Goal: Task Accomplishment & Management: Complete application form

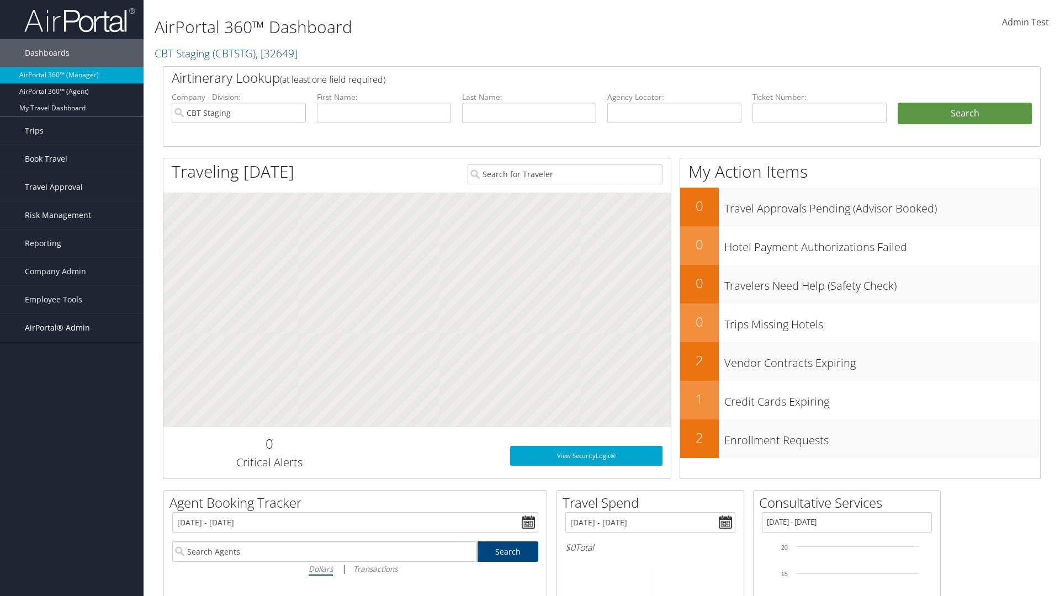
click at [72, 328] on span "AirPortal® Admin" at bounding box center [57, 328] width 65 height 28
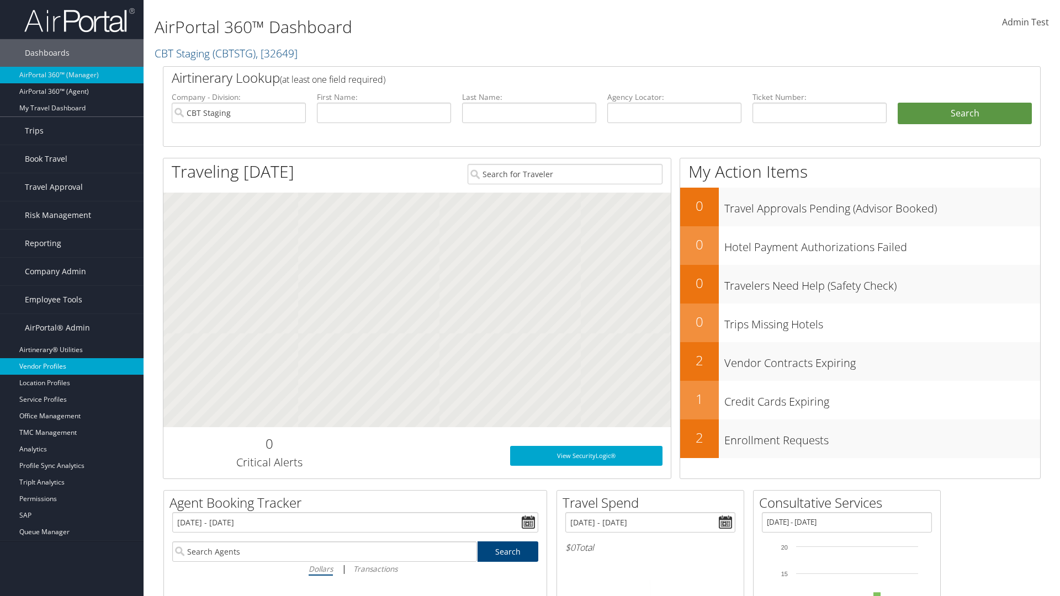
click at [72, 367] on link "Vendor Profiles" at bounding box center [72, 366] width 144 height 17
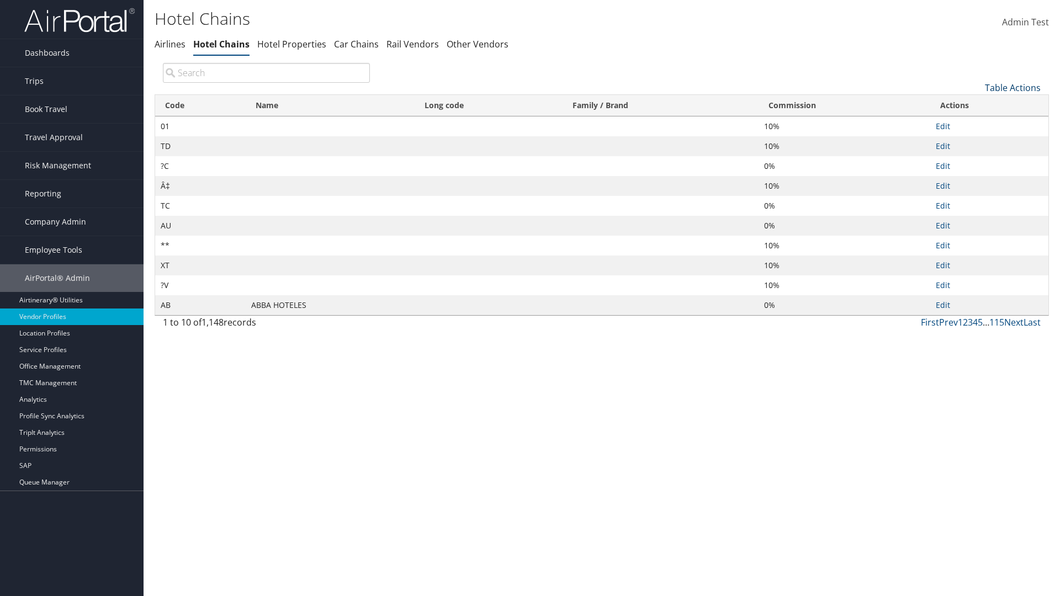
click at [1012, 87] on link "Table Actions" at bounding box center [1013, 88] width 56 height 12
click at [975, 104] on link "New Record" at bounding box center [975, 104] width 145 height 19
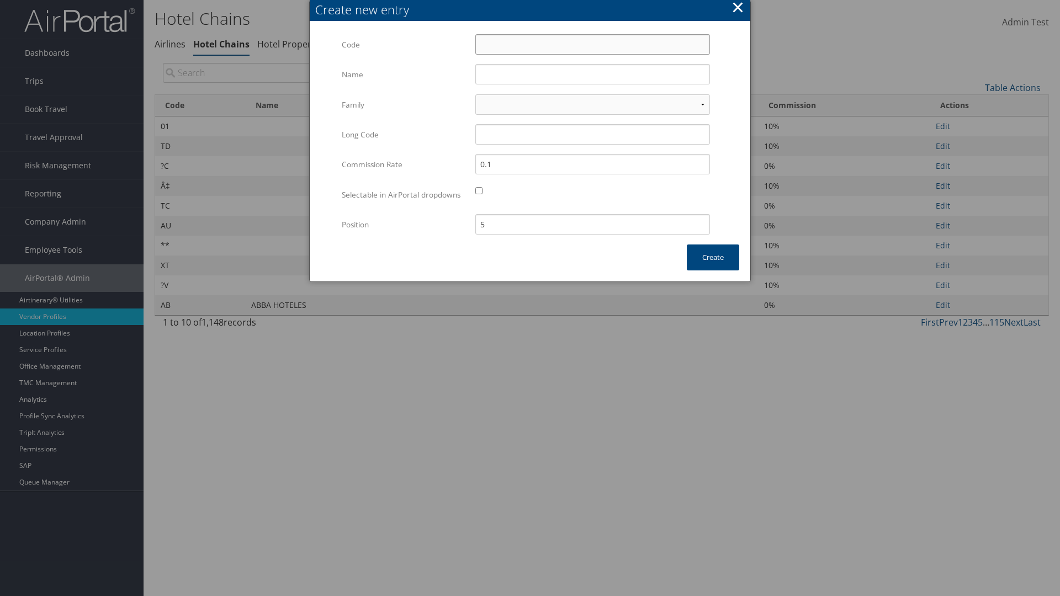
click at [592, 44] on input "Code" at bounding box center [592, 44] width 235 height 20
type input ".u"
type input "Yotel"
click at [592, 74] on input "Yotel" at bounding box center [592, 74] width 235 height 20
type input ".u"
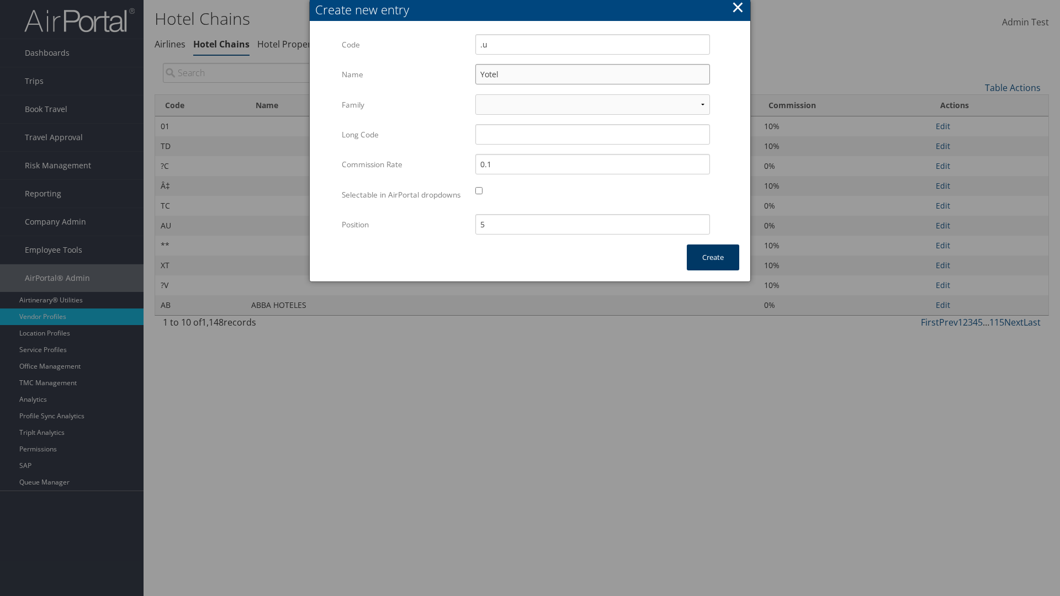
type input "Yotel"
click at [713, 268] on button "Create" at bounding box center [713, 258] width 52 height 26
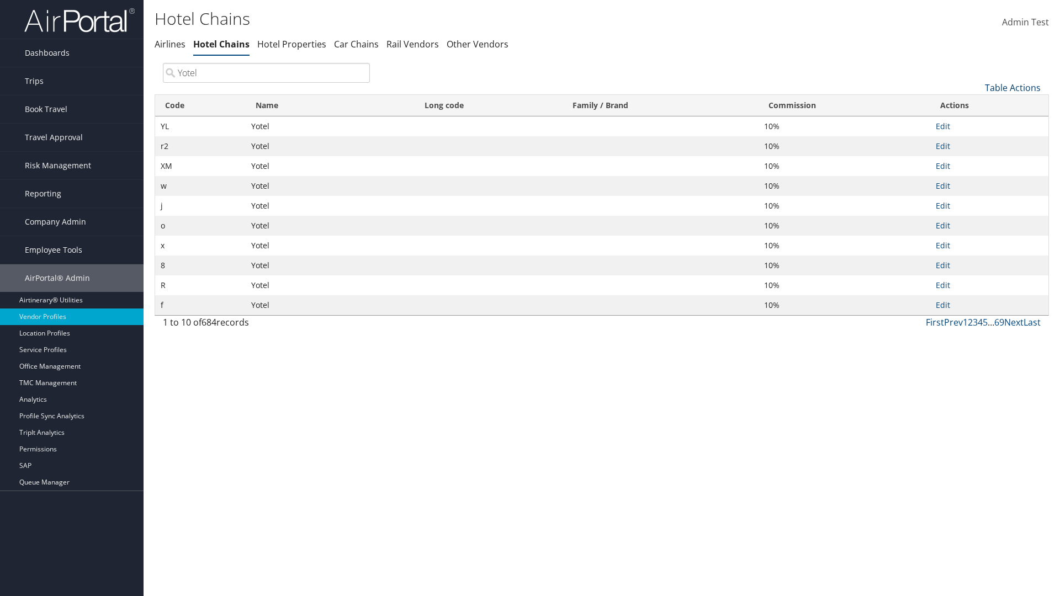
type input "Yotel"
click at [1012, 87] on link "Table Actions" at bounding box center [1013, 88] width 56 height 12
click at [975, 142] on link "Column Visibility" at bounding box center [975, 142] width 145 height 19
click at [975, 105] on link "Code" at bounding box center [975, 106] width 145 height 19
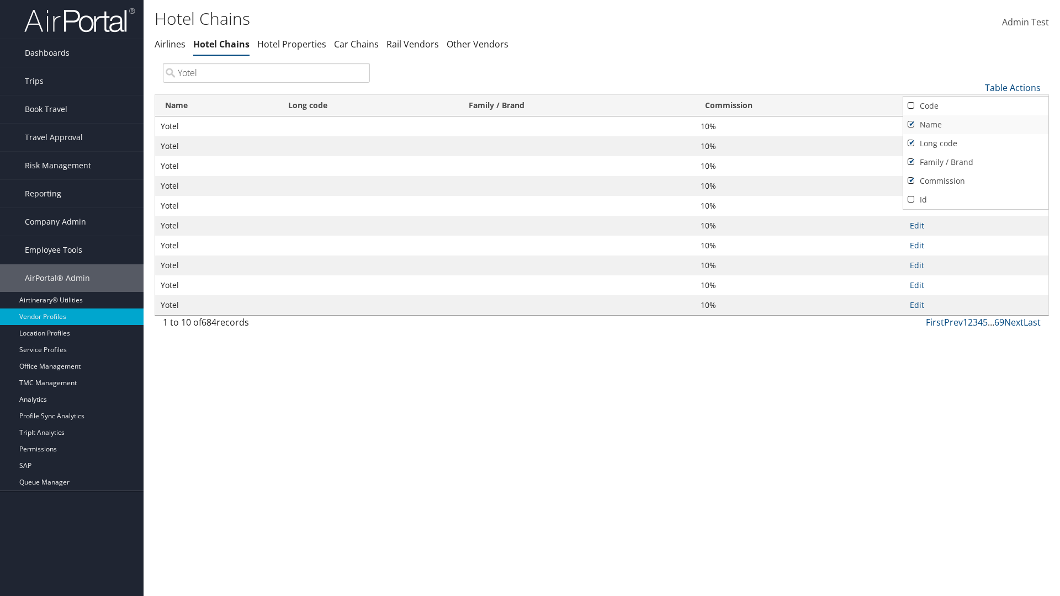
click at [975, 124] on link "Name" at bounding box center [975, 124] width 145 height 19
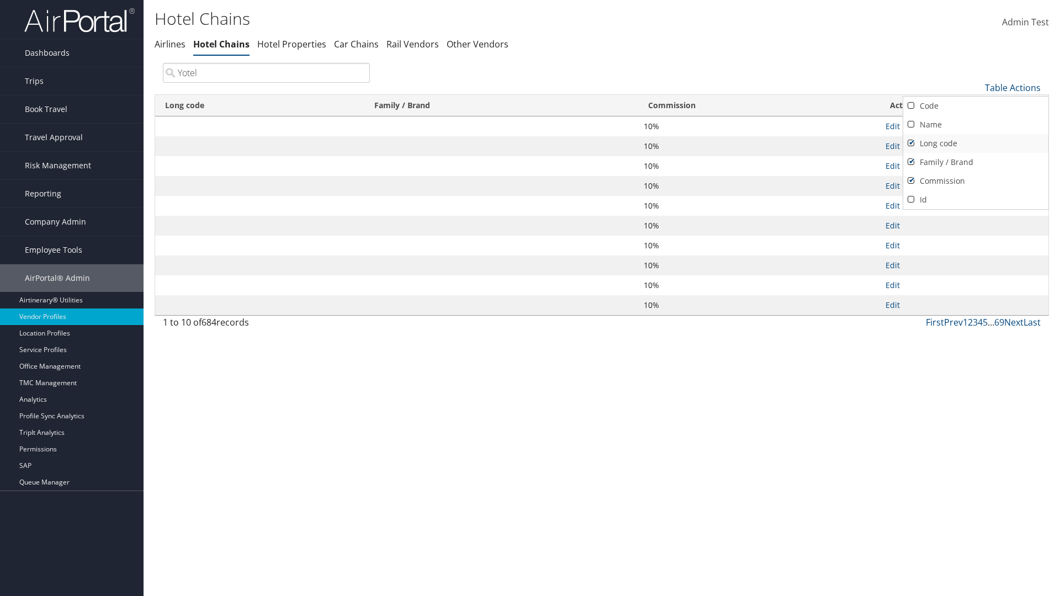
click at [975, 143] on link "Long code" at bounding box center [975, 143] width 145 height 19
click at [975, 162] on link "Family / Brand" at bounding box center [975, 162] width 145 height 19
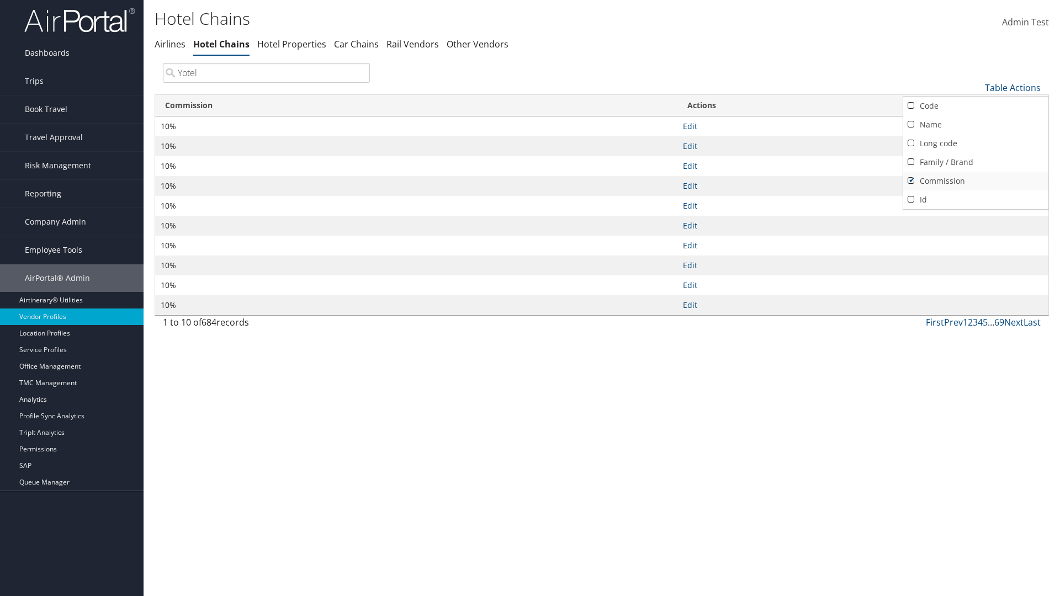
click at [975, 180] on link "Commission" at bounding box center [975, 181] width 145 height 19
click at [530, 298] on div at bounding box center [530, 298] width 1060 height 596
